Goal: Navigation & Orientation: Find specific page/section

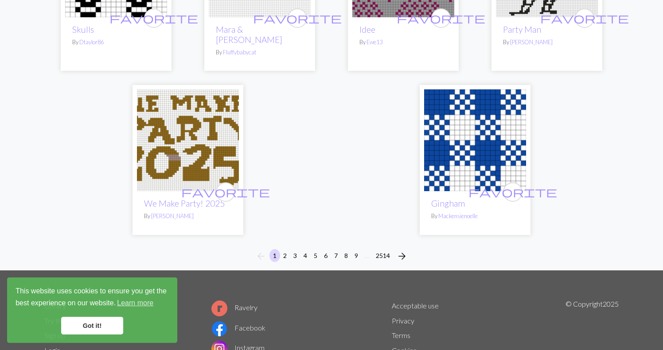
scroll to position [2211, 0]
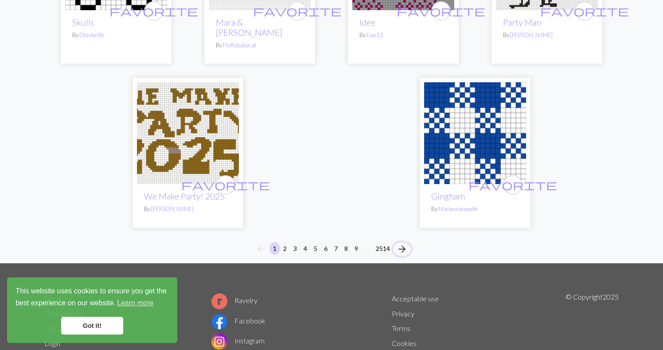
click at [402, 243] on span "arrow_forward" at bounding box center [401, 249] width 11 height 12
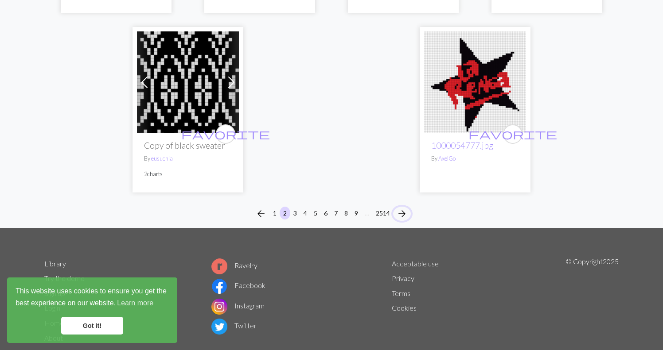
scroll to position [2281, 0]
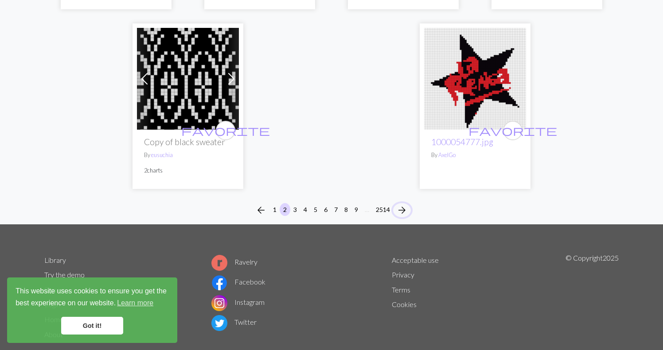
click at [404, 204] on span "arrow_forward" at bounding box center [401, 210] width 11 height 12
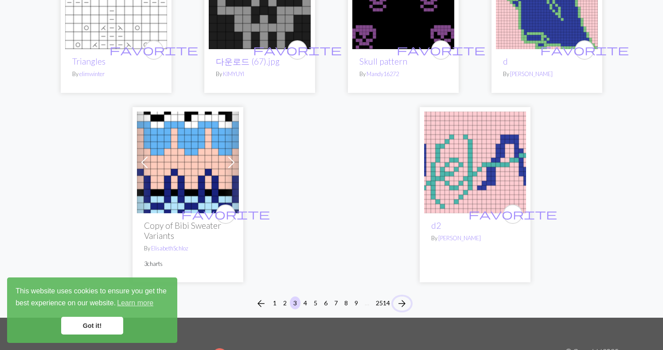
scroll to position [2169, 0]
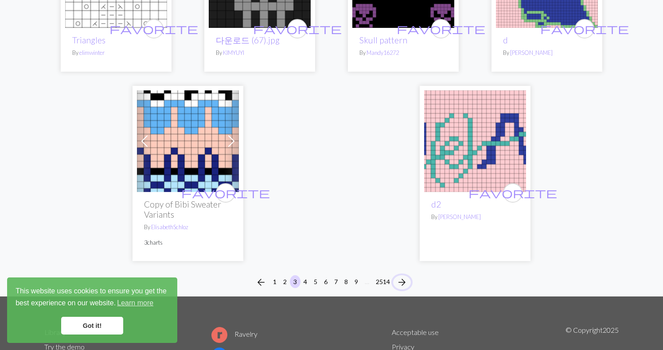
click at [400, 284] on span "arrow_forward" at bounding box center [401, 282] width 11 height 12
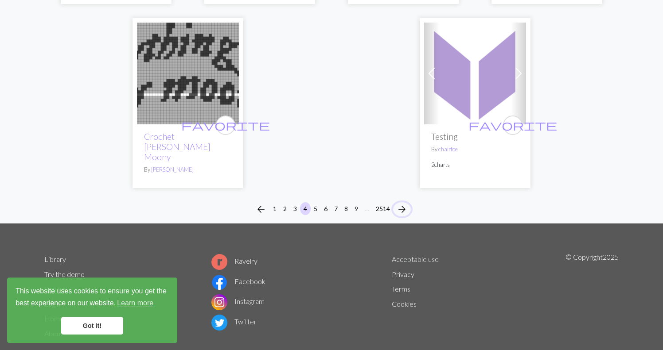
scroll to position [2374, 0]
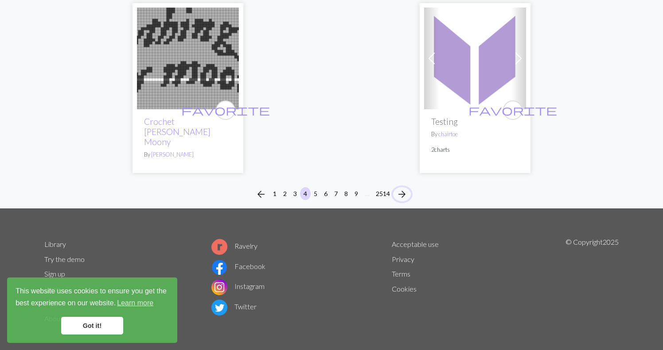
click at [400, 188] on span "arrow_forward" at bounding box center [401, 194] width 11 height 12
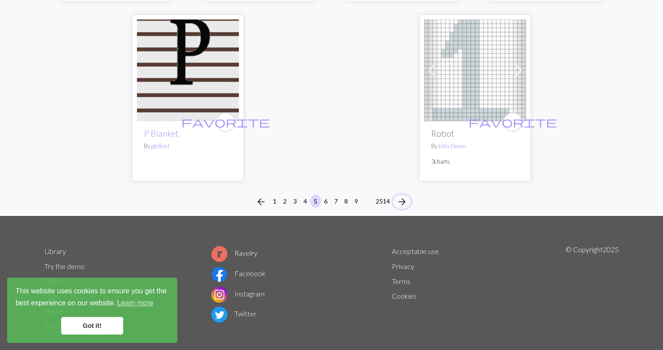
scroll to position [2271, 0]
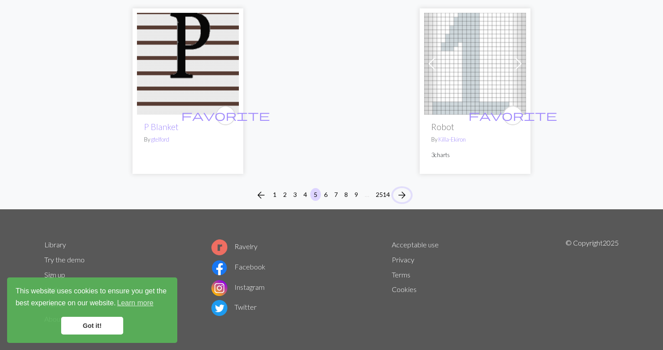
click at [401, 189] on span "arrow_forward" at bounding box center [401, 195] width 11 height 12
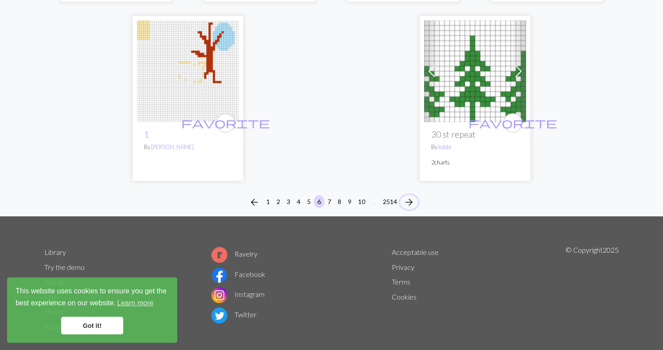
scroll to position [2316, 0]
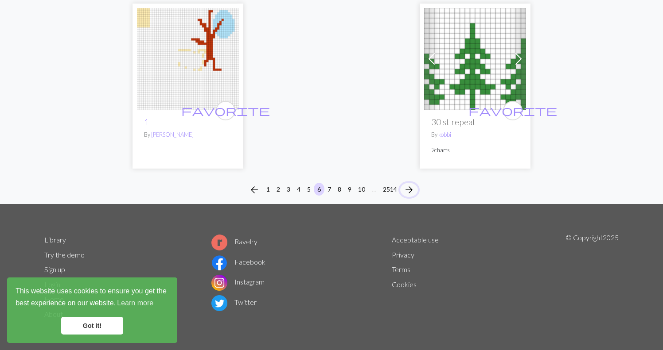
click at [410, 190] on span "arrow_forward" at bounding box center [409, 190] width 11 height 12
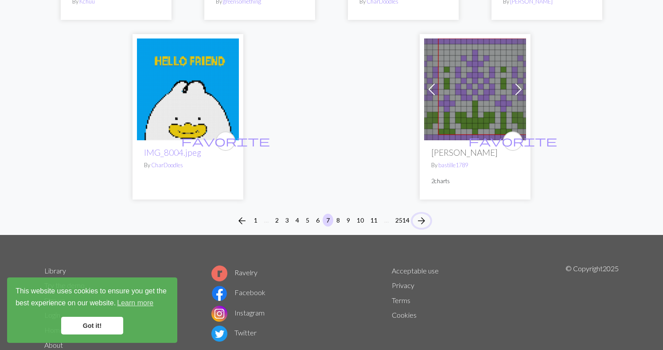
scroll to position [2241, 0]
click at [418, 214] on span "arrow_forward" at bounding box center [421, 220] width 11 height 12
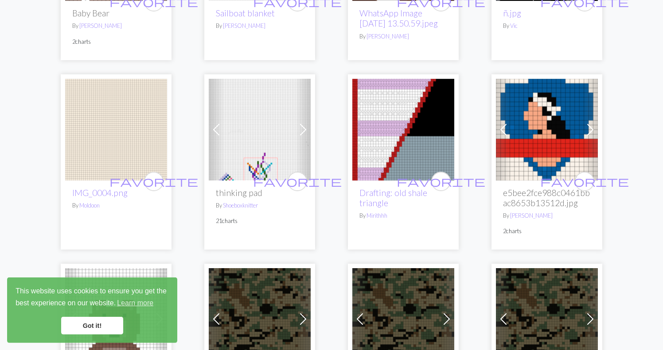
scroll to position [425, 0]
